Goal: Find specific page/section: Find specific page/section

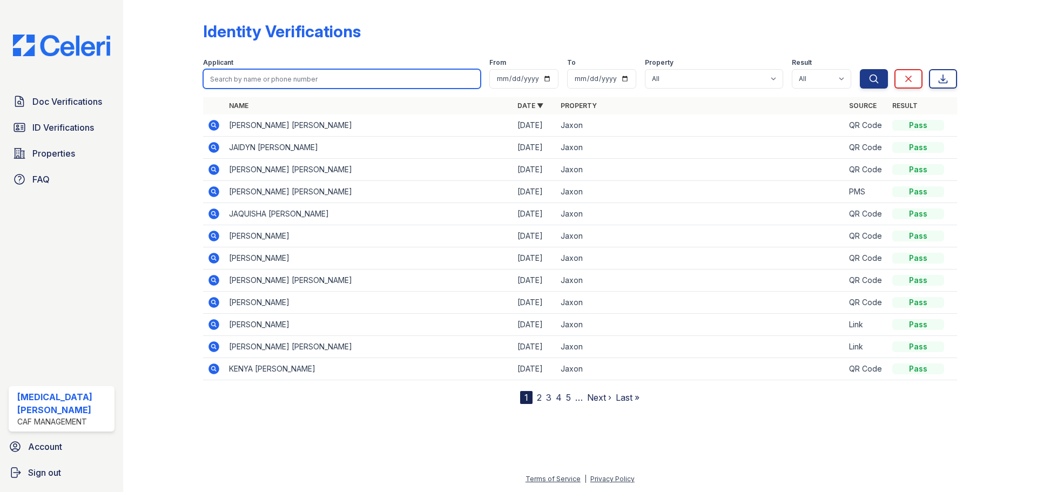
click at [318, 70] on input "search" at bounding box center [342, 78] width 278 height 19
click at [213, 78] on input "kollo" at bounding box center [342, 78] width 278 height 19
type input "ekollo"
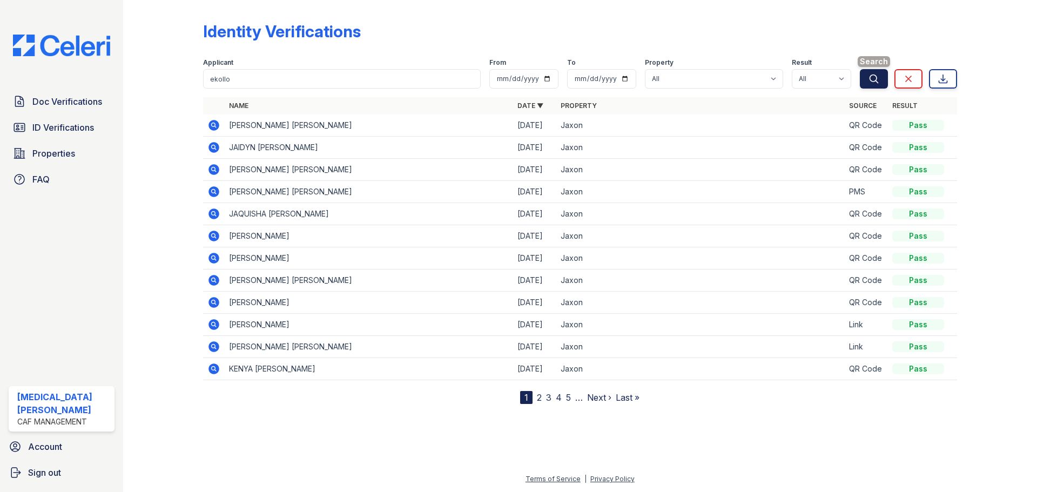
click at [878, 77] on icon "submit" at bounding box center [873, 78] width 11 height 11
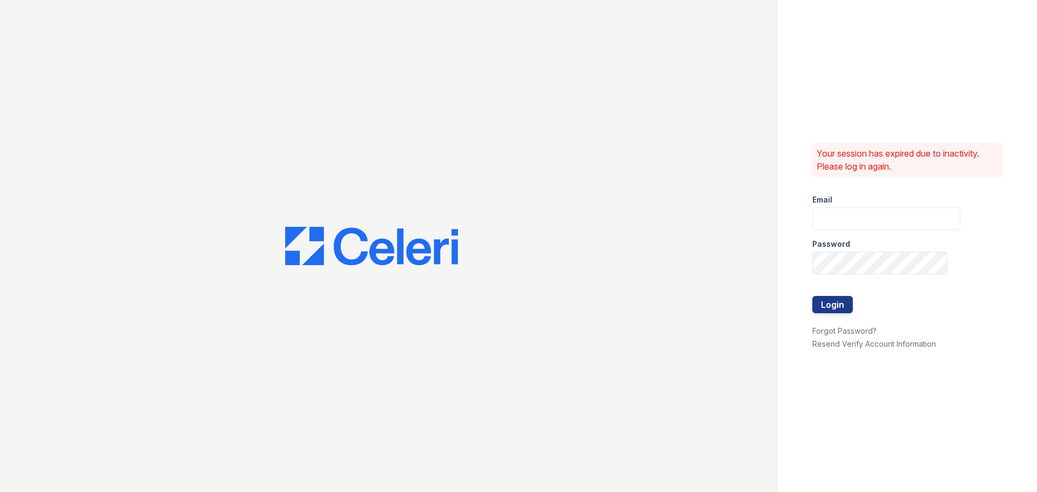
type input "jaxon1@cafmanagement.com"
click at [843, 305] on button "Login" at bounding box center [832, 304] width 41 height 17
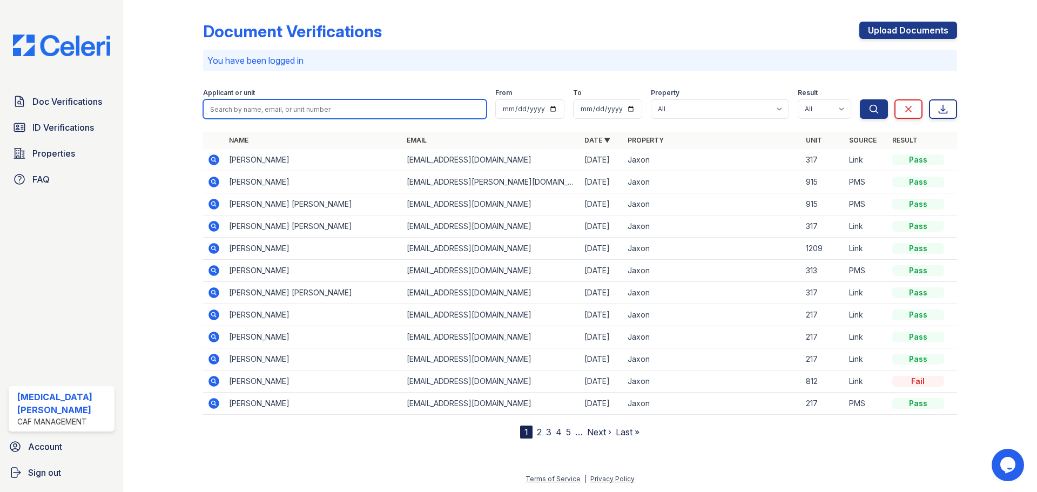
click at [306, 113] on input "search" at bounding box center [345, 108] width 284 height 19
type input "ekollo"
click at [860, 99] on button "Search" at bounding box center [874, 108] width 28 height 19
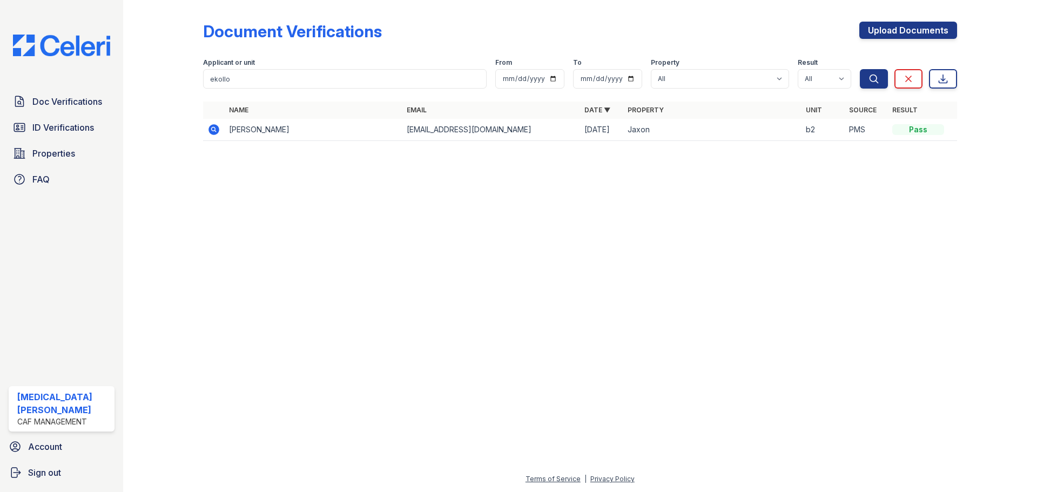
click at [212, 129] on icon at bounding box center [213, 129] width 13 height 13
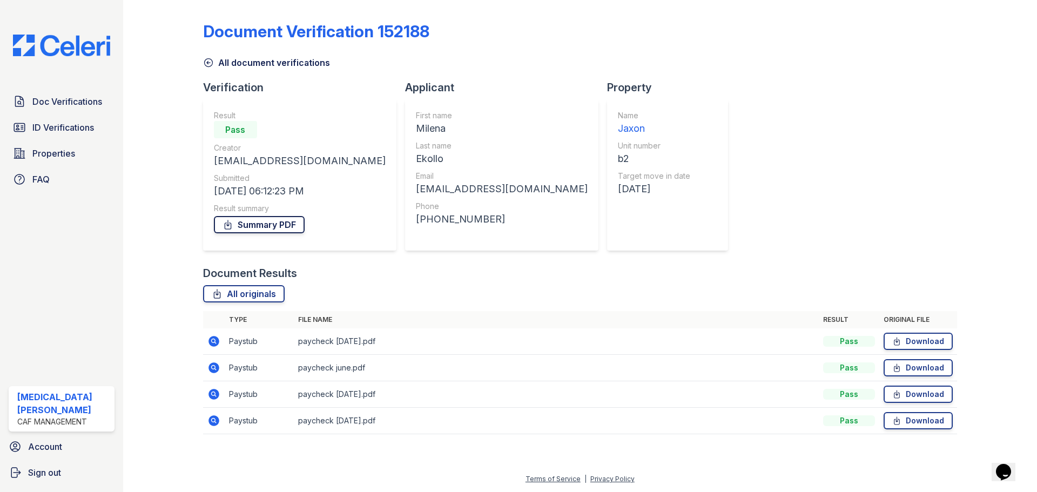
click at [281, 230] on link "Summary PDF" at bounding box center [259, 224] width 91 height 17
click at [38, 132] on span "ID Verifications" at bounding box center [63, 127] width 62 height 13
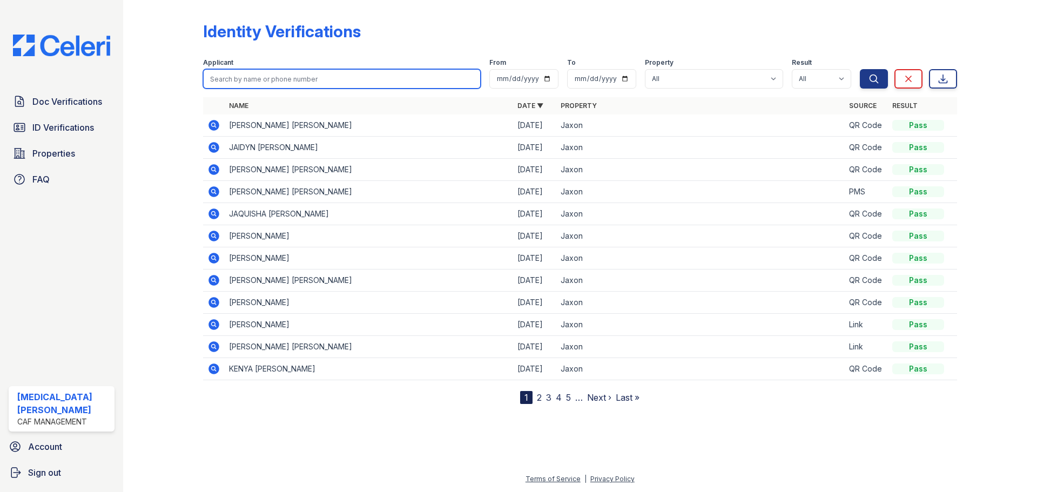
click at [233, 84] on input "search" at bounding box center [342, 78] width 278 height 19
type input "ekollo"
click at [860, 69] on button "Search" at bounding box center [874, 78] width 28 height 19
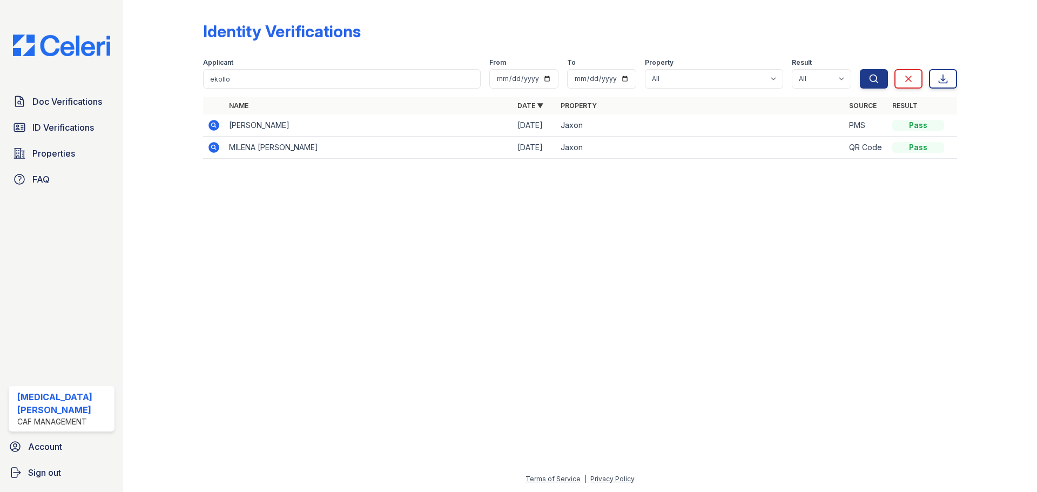
click at [216, 125] on icon at bounding box center [213, 125] width 11 height 11
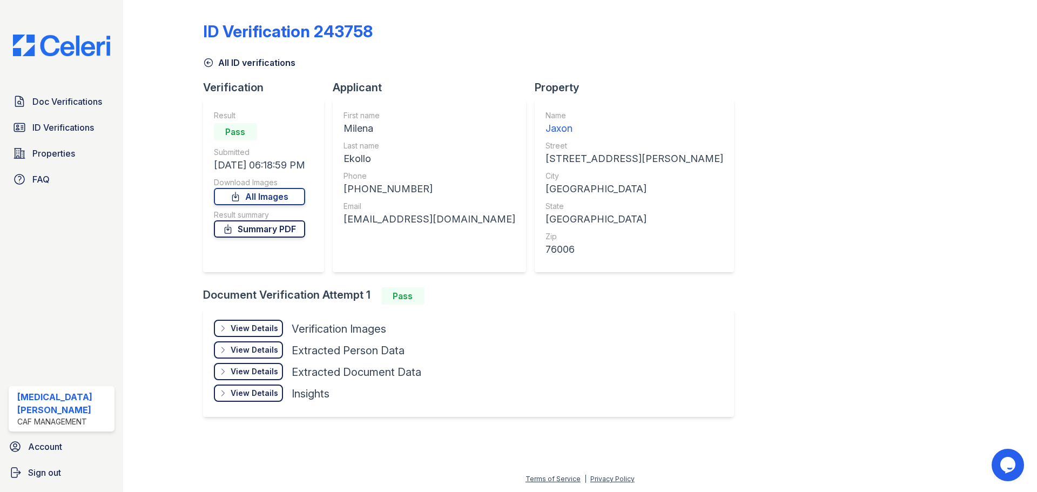
click at [281, 232] on link "Summary PDF" at bounding box center [259, 228] width 91 height 17
